Goal: Task Accomplishment & Management: Use online tool/utility

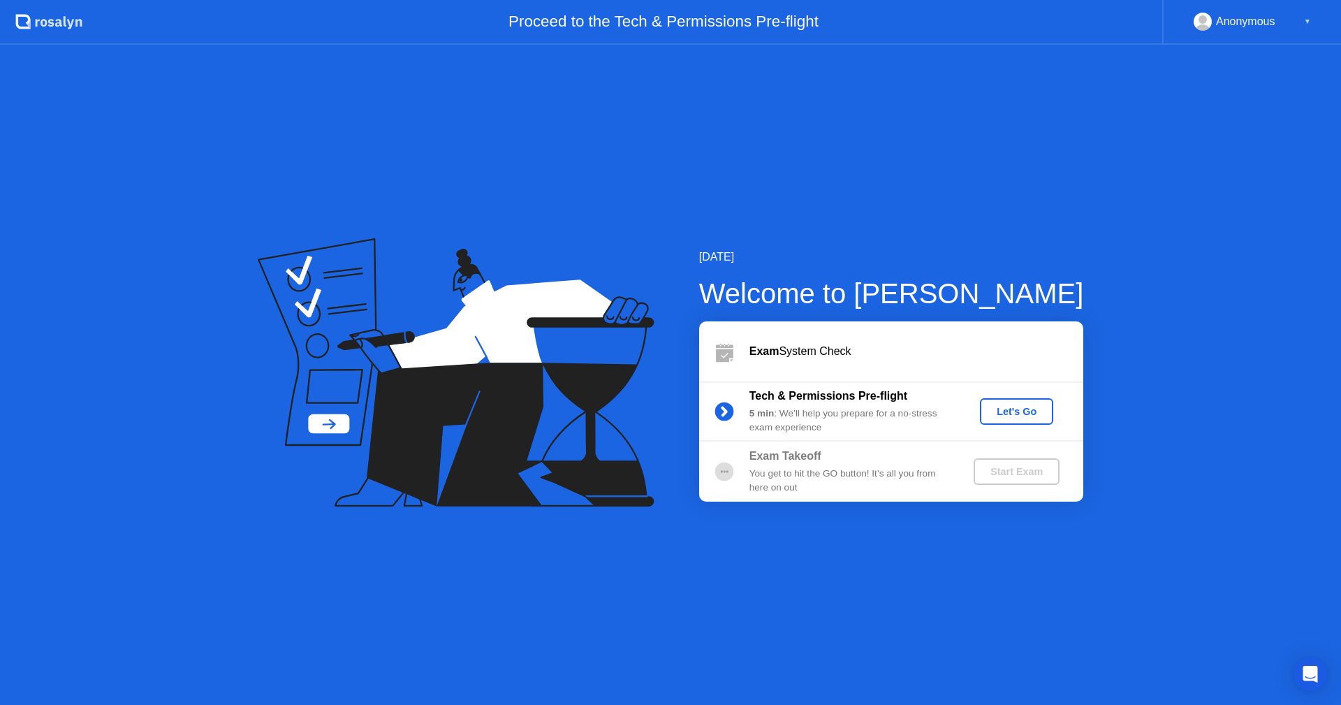
click at [1000, 417] on div "Let's Go" at bounding box center [1017, 411] width 62 height 11
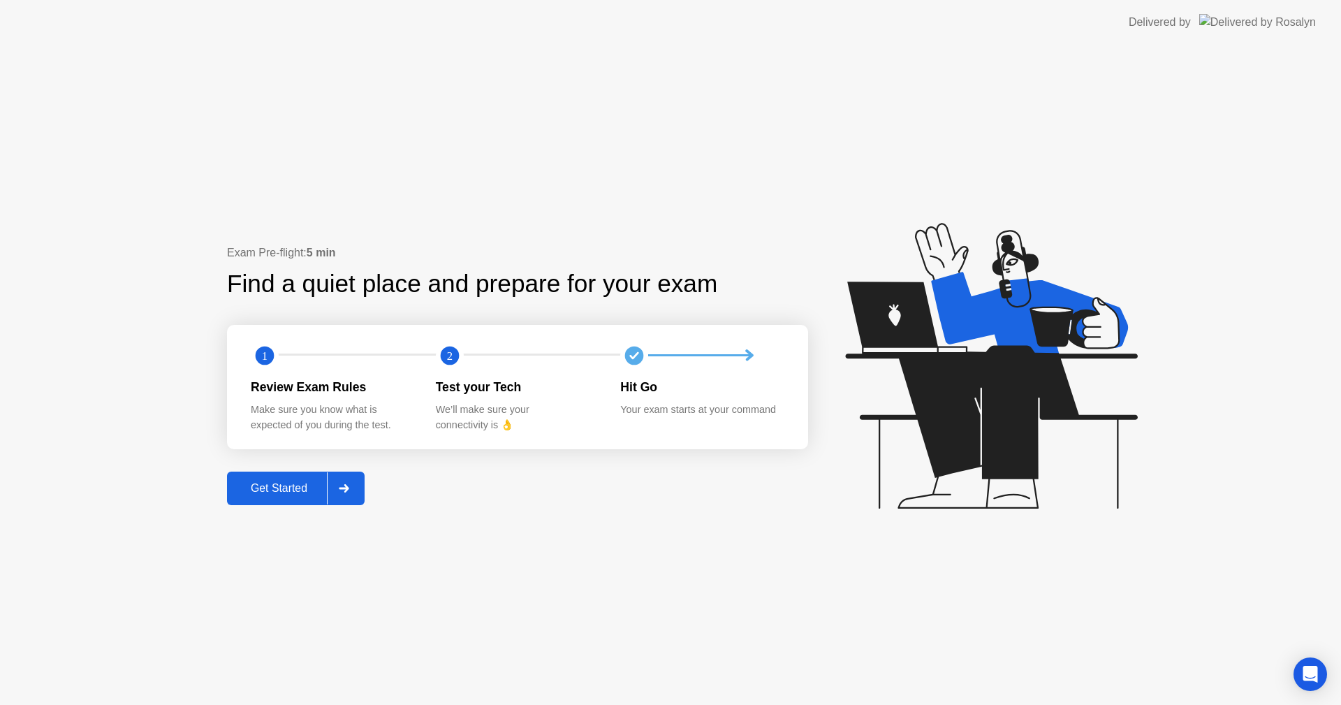
click at [301, 483] on div "Get Started" at bounding box center [279, 488] width 96 height 13
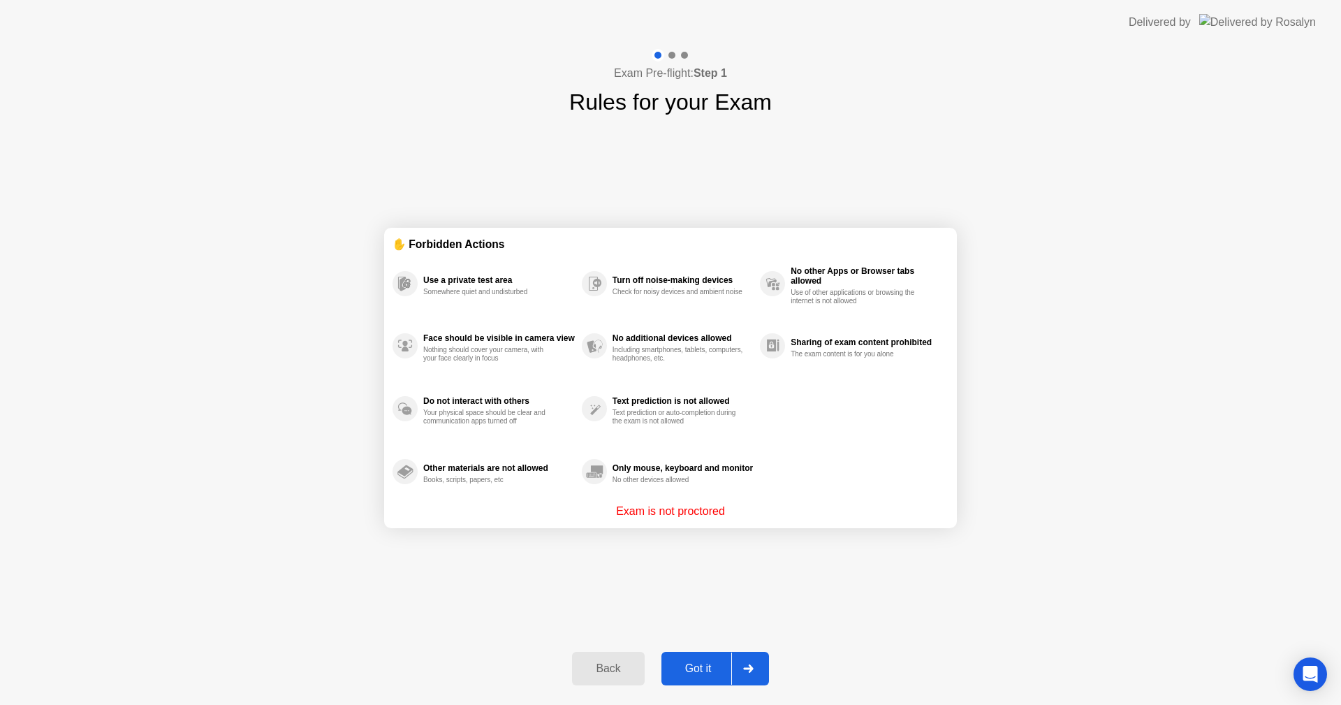
click at [702, 662] on div "Got it" at bounding box center [699, 668] width 66 height 13
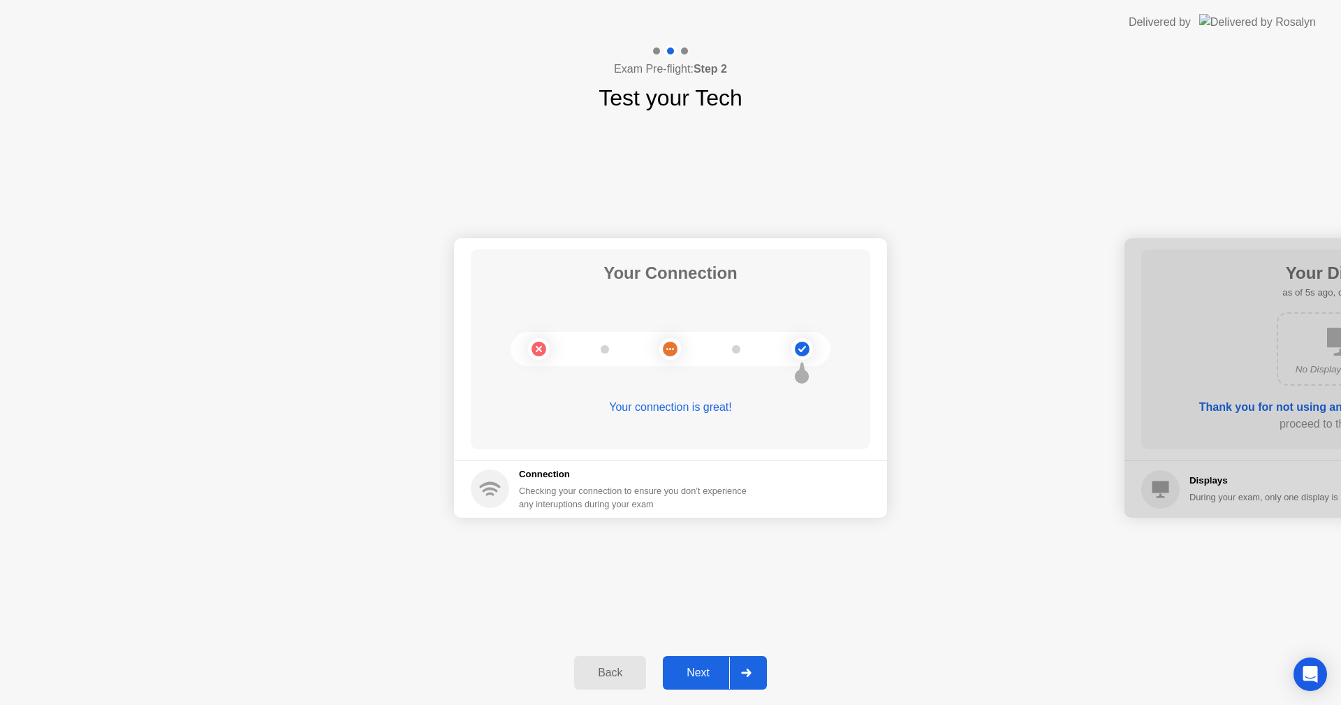
click at [685, 663] on button "Next" at bounding box center [715, 673] width 104 height 34
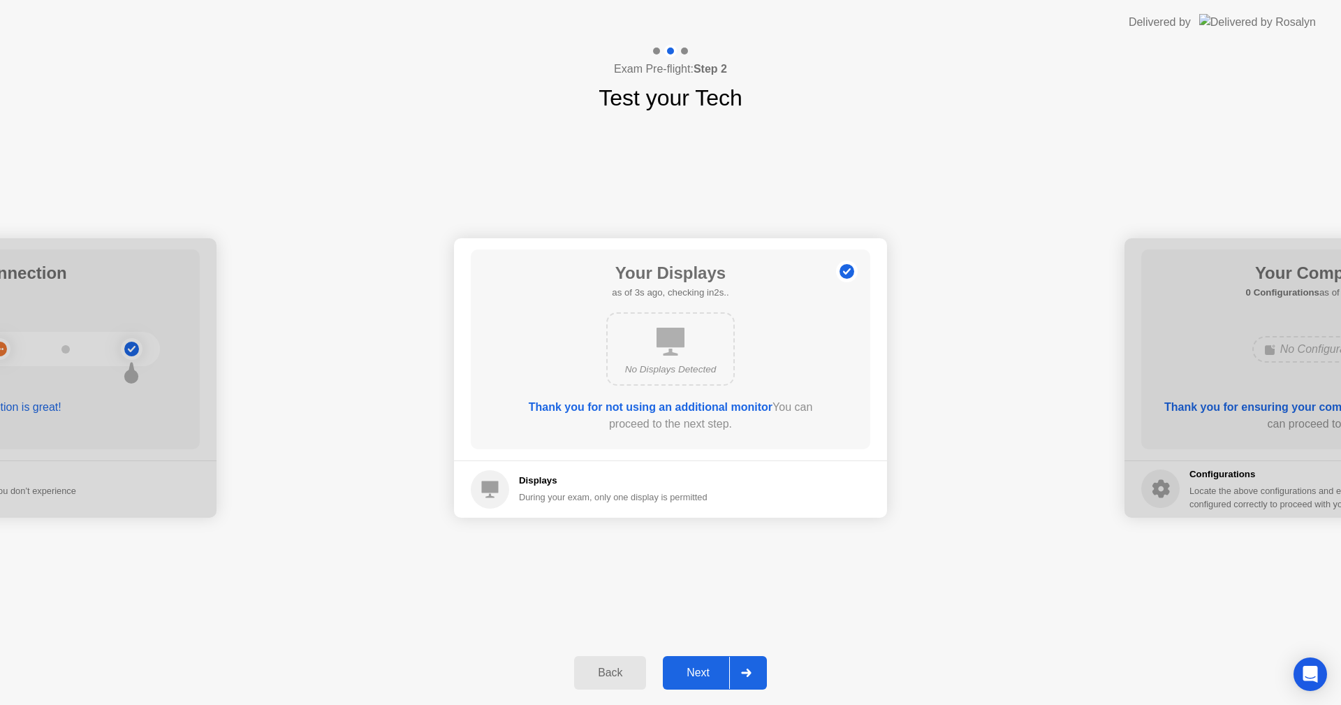
click at [680, 656] on div "Back Next" at bounding box center [670, 673] width 1341 height 64
click at [684, 650] on button "Next" at bounding box center [709, 662] width 104 height 34
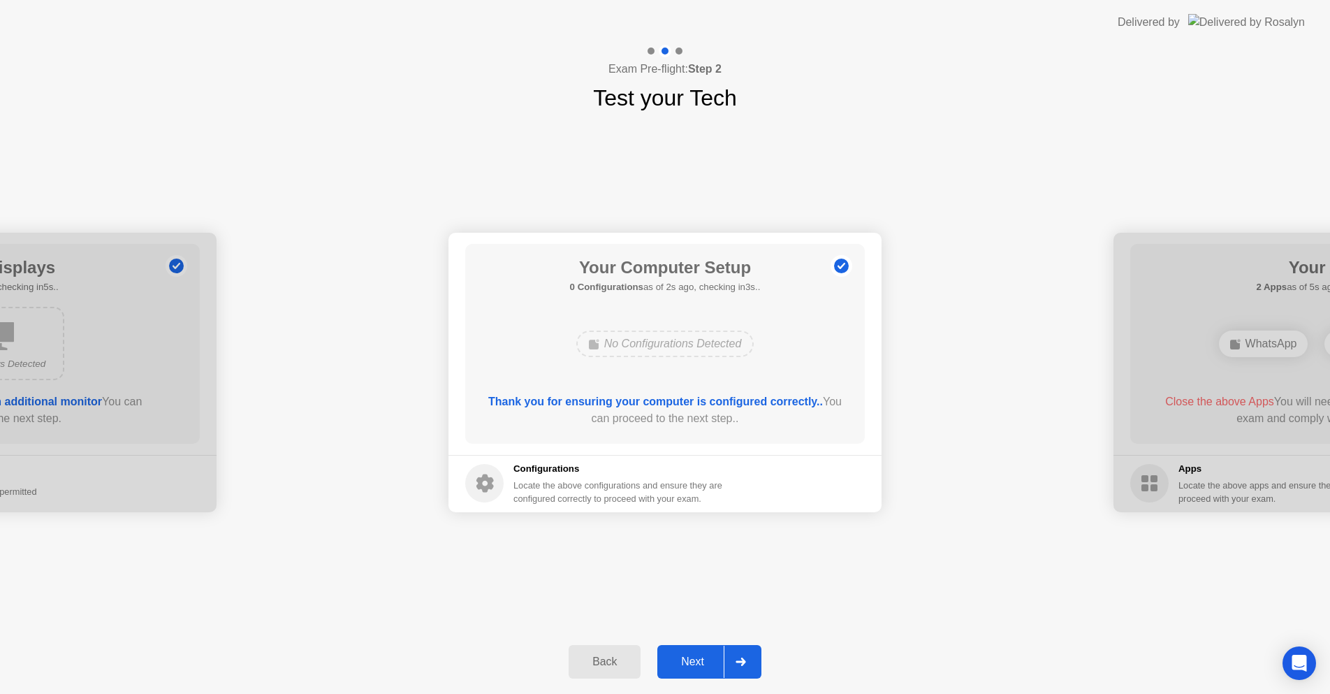
click at [687, 648] on button "Next" at bounding box center [709, 662] width 104 height 34
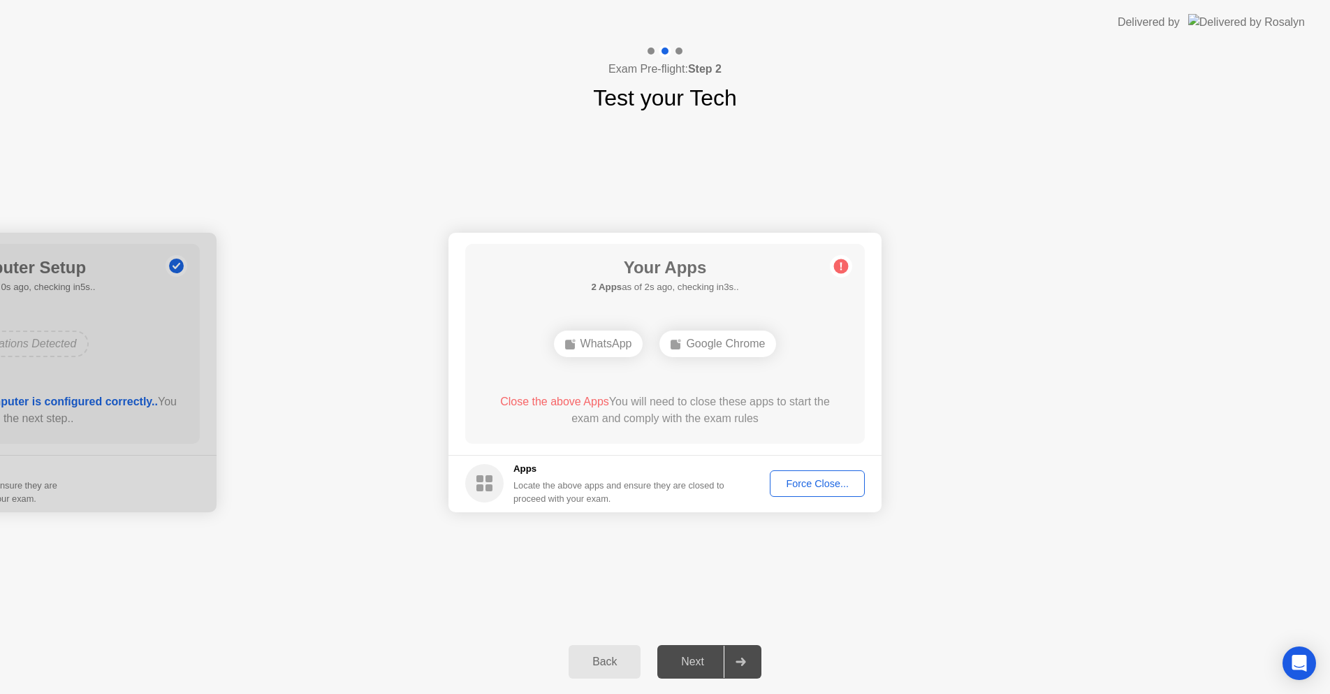
click at [780, 487] on div "Force Close..." at bounding box center [817, 483] width 85 height 11
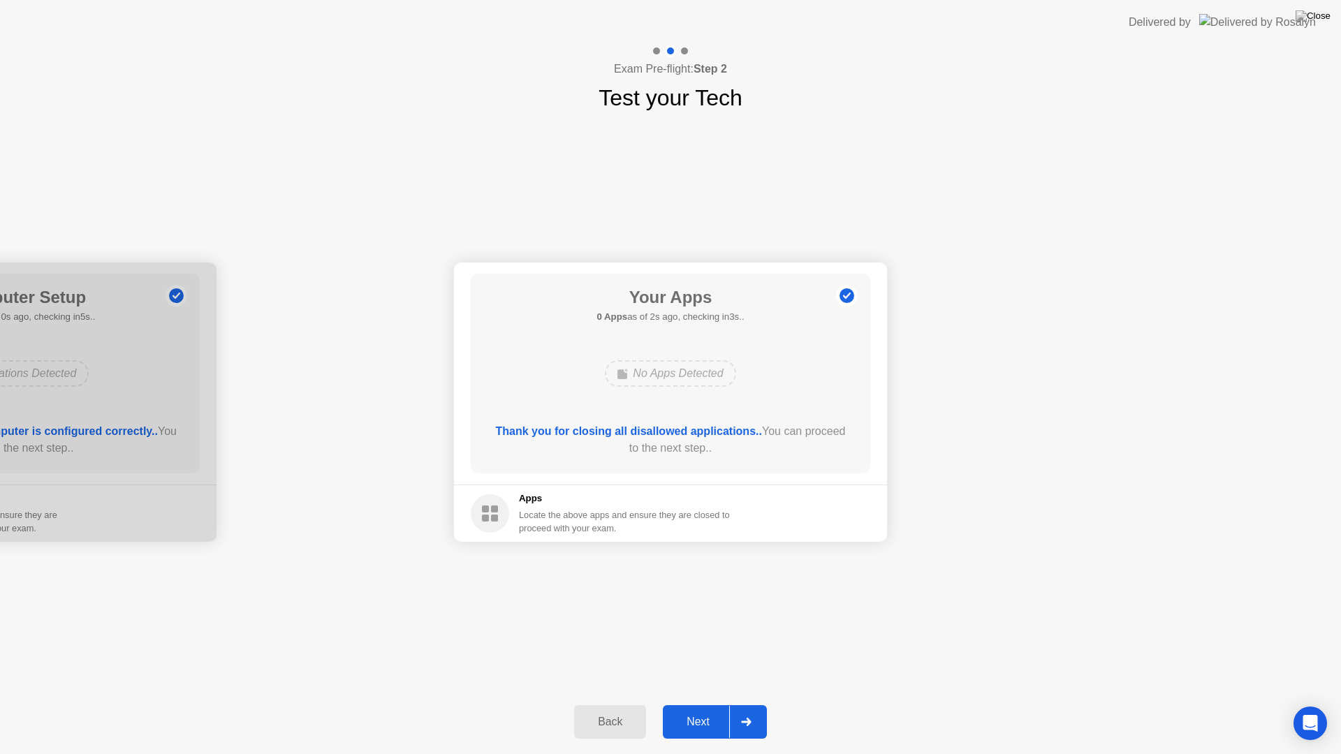
click at [695, 704] on div "Next" at bounding box center [698, 722] width 62 height 13
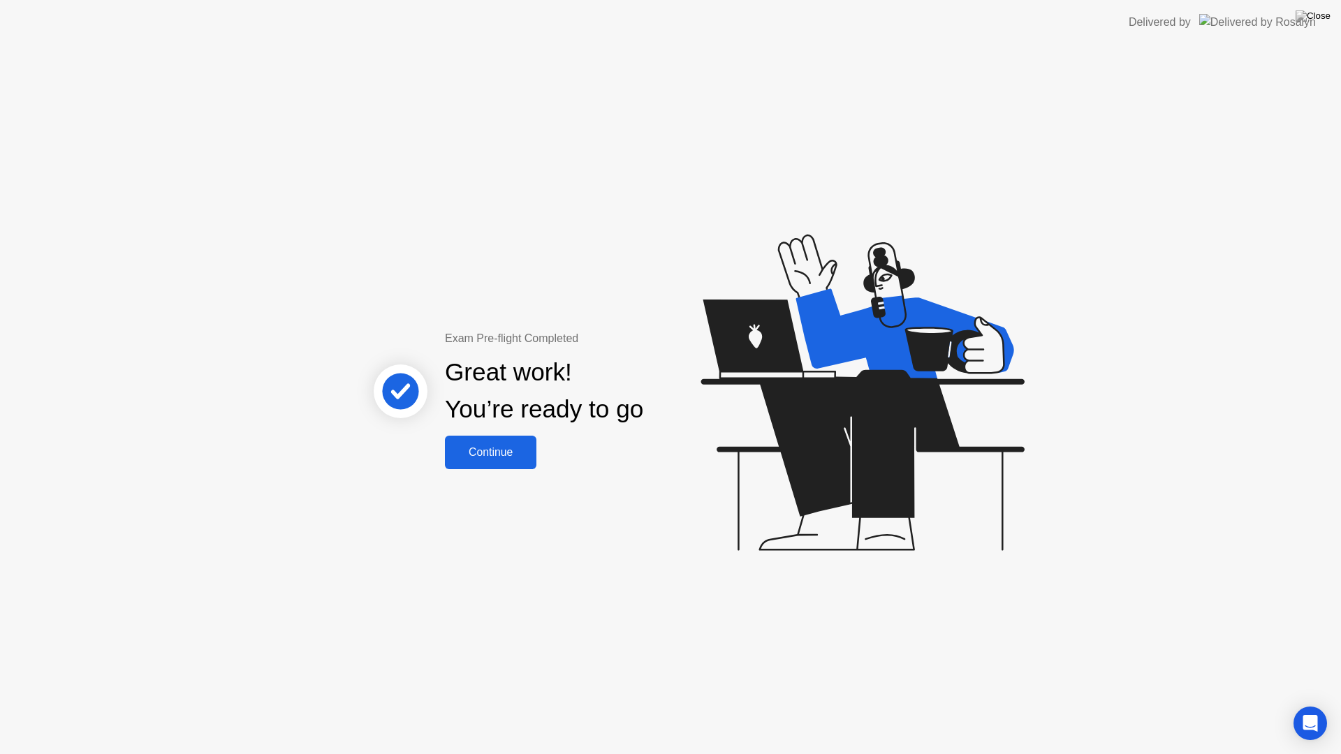
click at [503, 455] on div "Continue" at bounding box center [490, 452] width 83 height 13
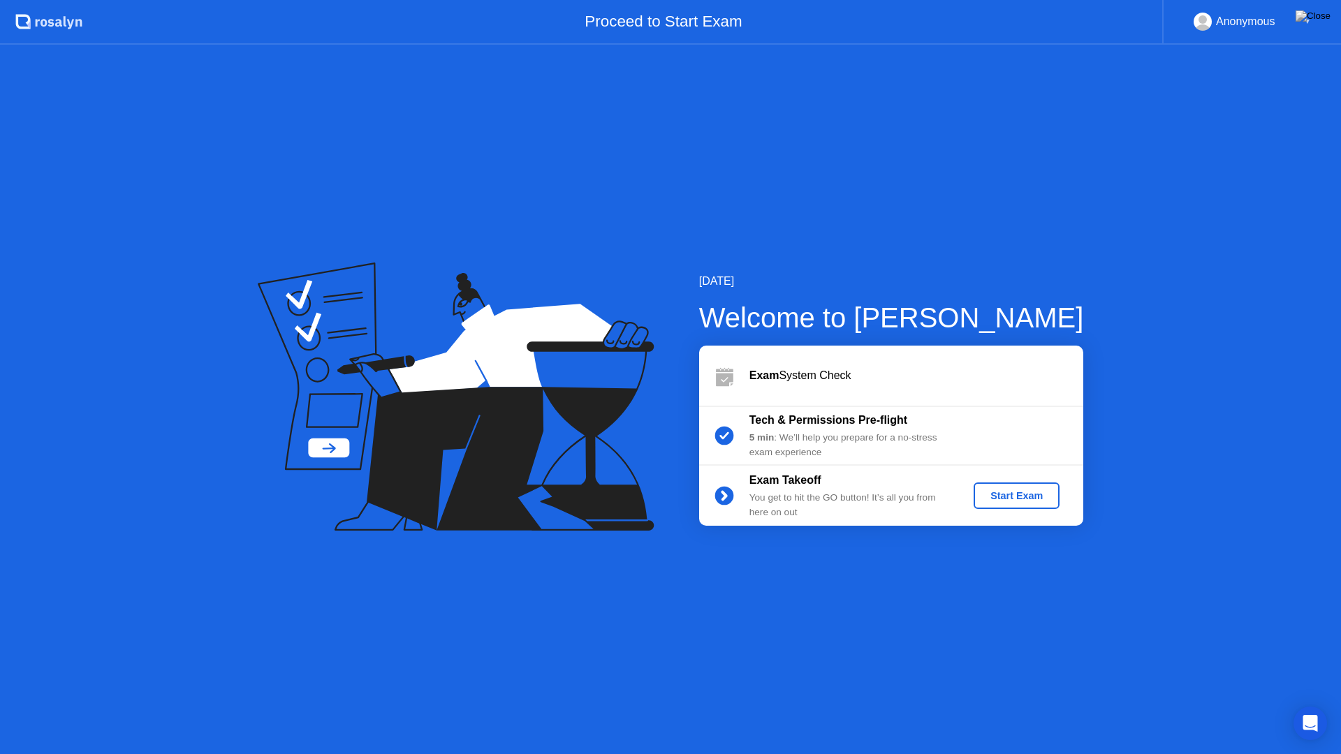
click at [1306, 22] on div "▼" at bounding box center [1307, 22] width 7 height 18
click at [998, 521] on div "Exam Takeoff You get to hit the GO button! It’s all you from here on out Start …" at bounding box center [891, 496] width 384 height 60
click at [1003, 506] on button "Start Exam" at bounding box center [1017, 496] width 86 height 27
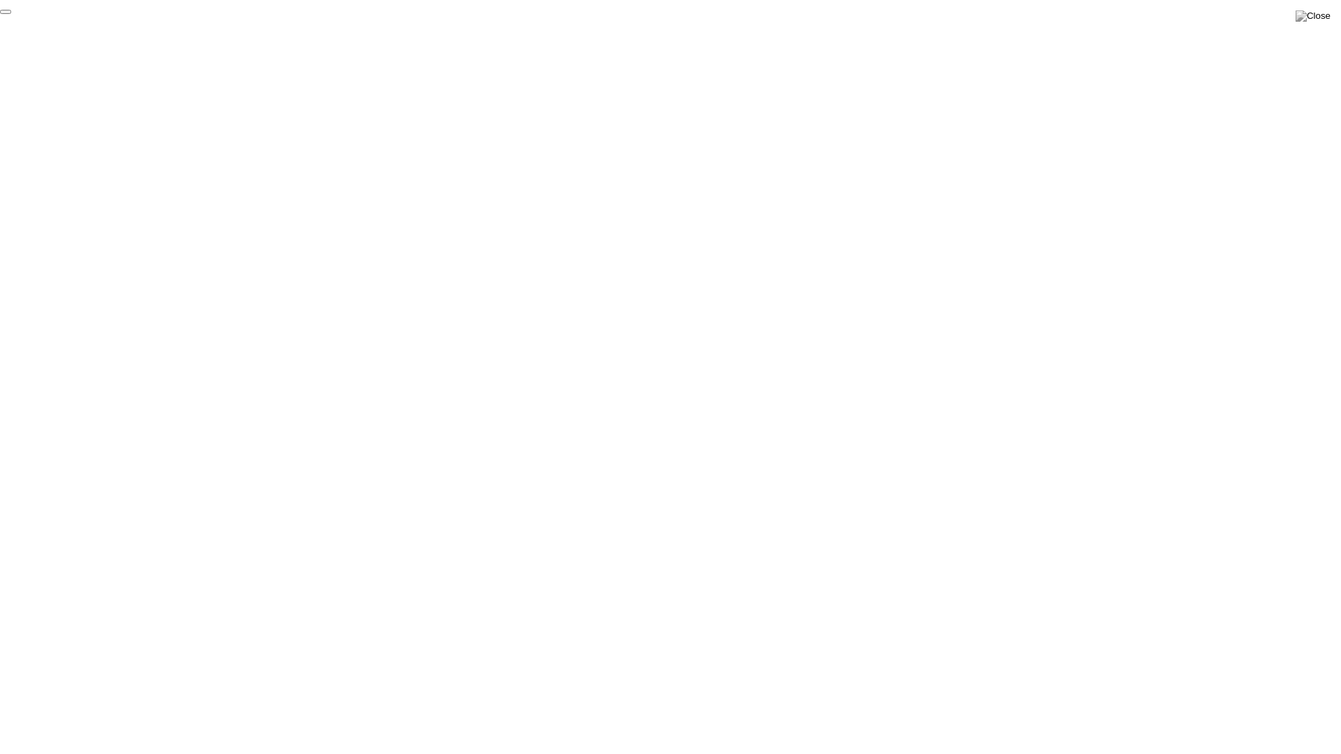
click div "End Proctoring Session"
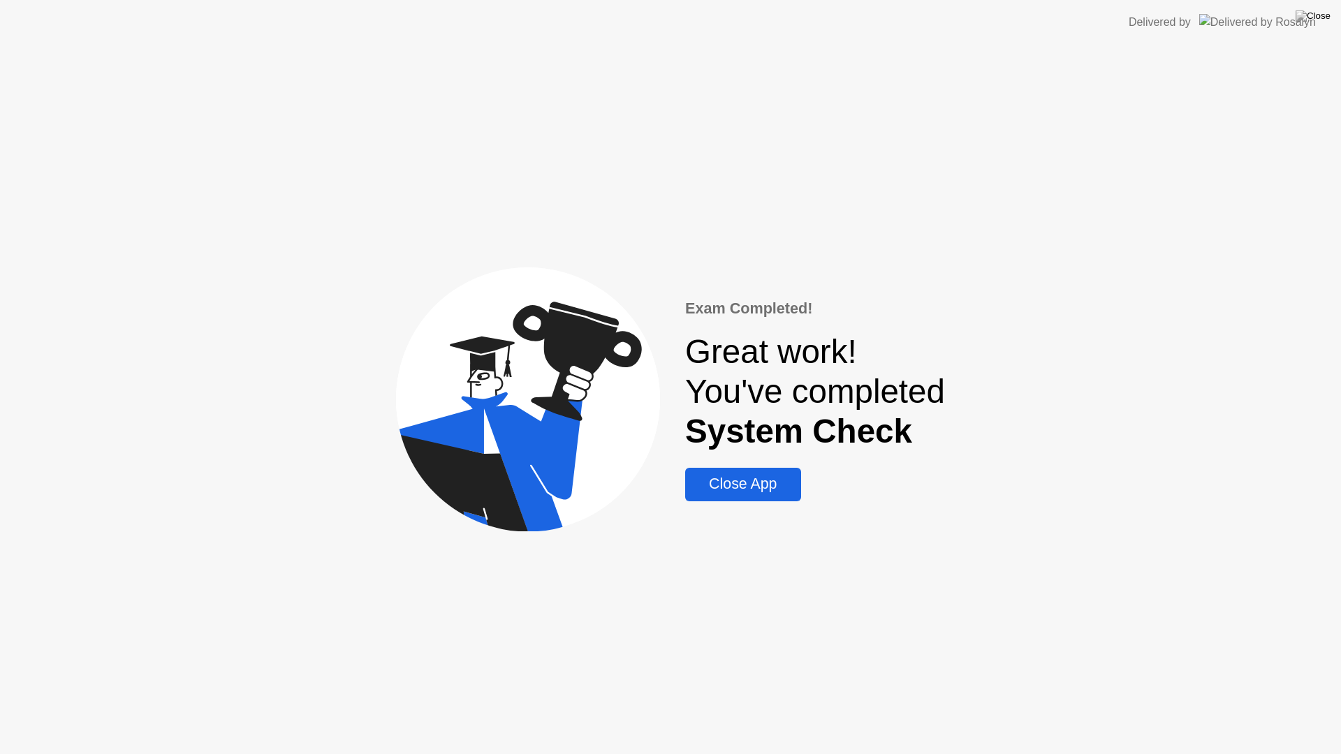
click at [766, 488] on div "Close App" at bounding box center [743, 484] width 107 height 17
